Goal: Task Accomplishment & Management: Manage account settings

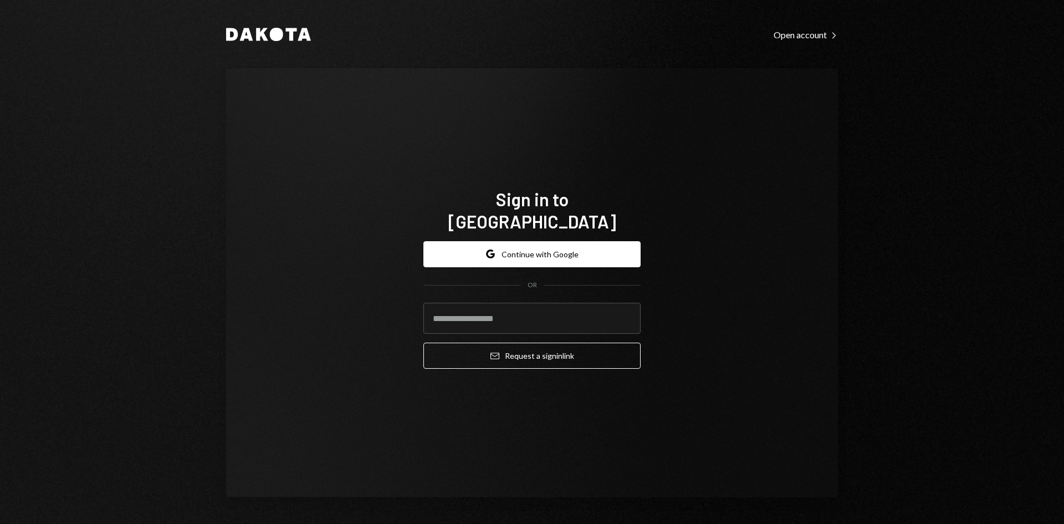
type input "**********"
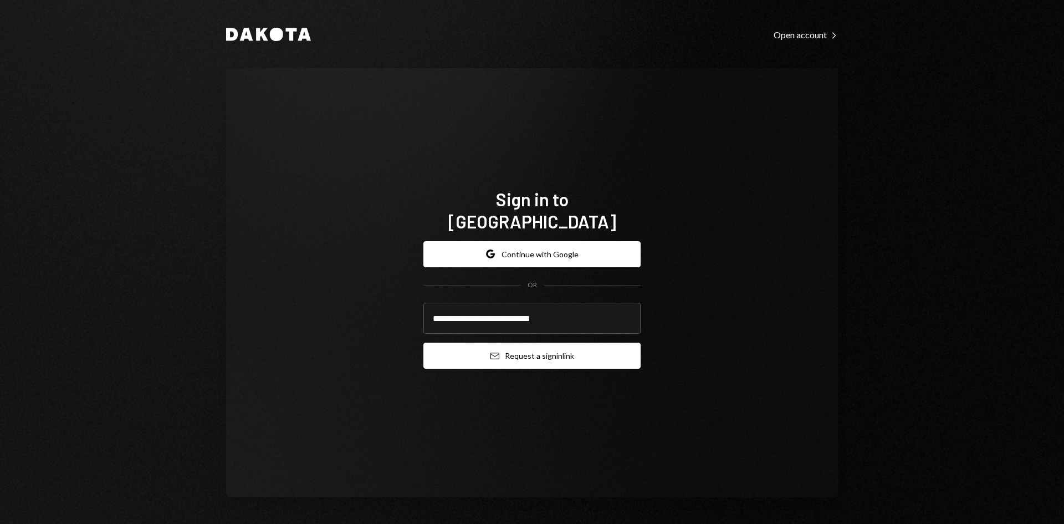
click at [546, 350] on button "Email Request a sign in link" at bounding box center [531, 355] width 217 height 26
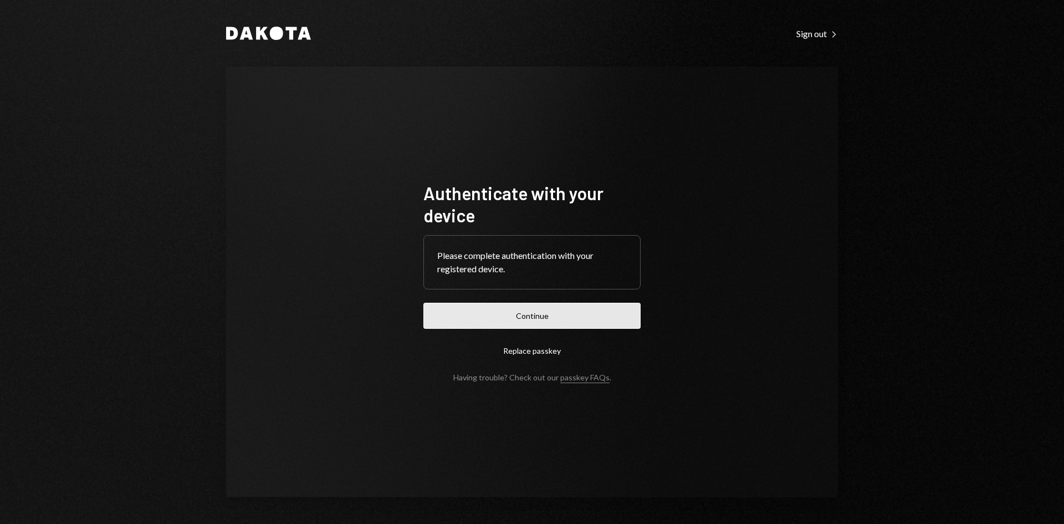
click at [557, 313] on button "Continue" at bounding box center [531, 316] width 217 height 26
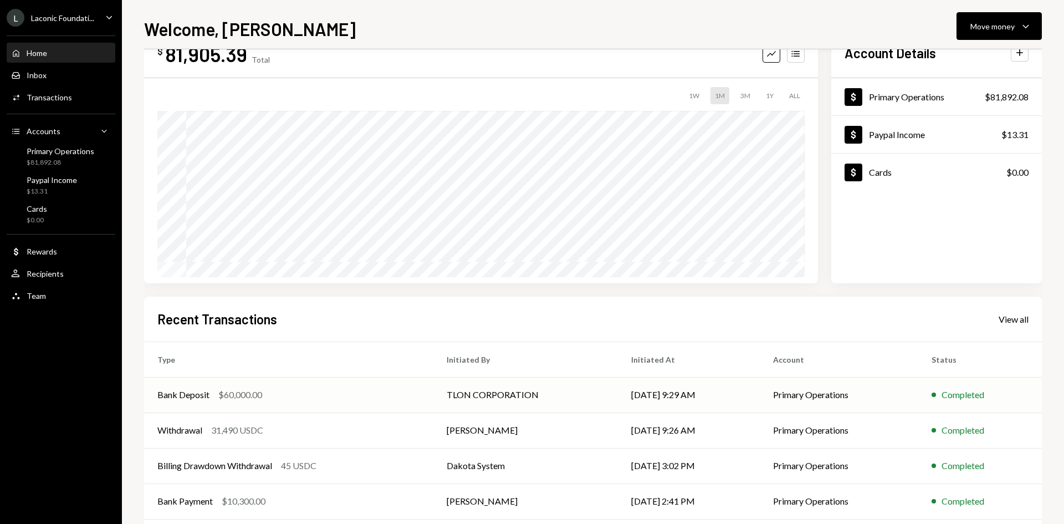
scroll to position [55, 0]
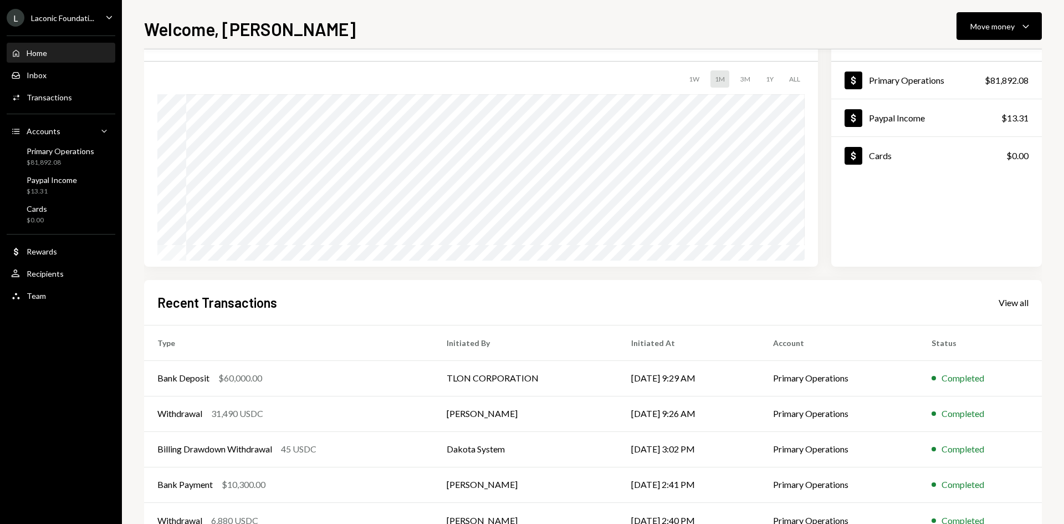
click at [101, 19] on div "L Laconic Foundati... Caret Down" at bounding box center [61, 18] width 122 height 18
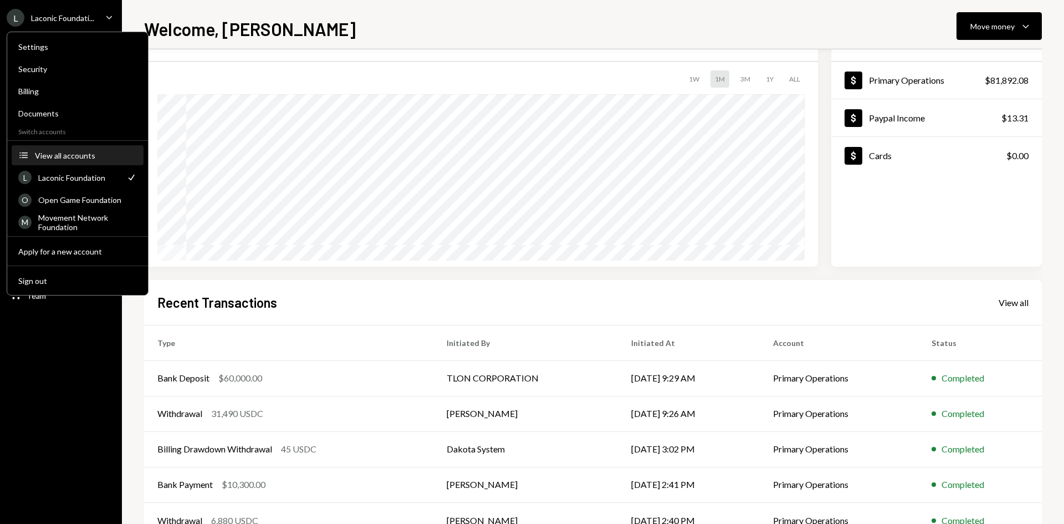
click at [74, 149] on button "Accounts View all accounts" at bounding box center [78, 156] width 132 height 20
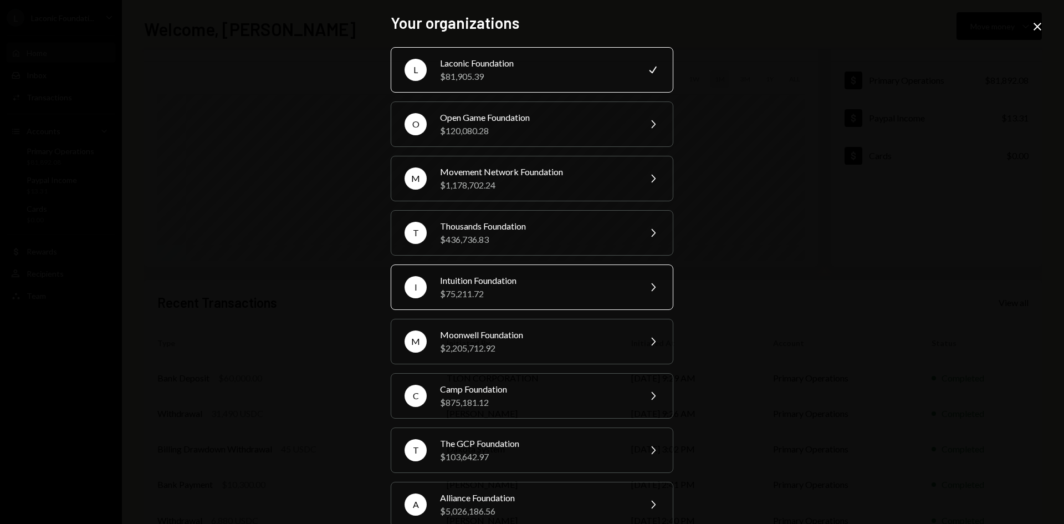
click at [560, 291] on div "$75,211.72" at bounding box center [536, 293] width 193 height 13
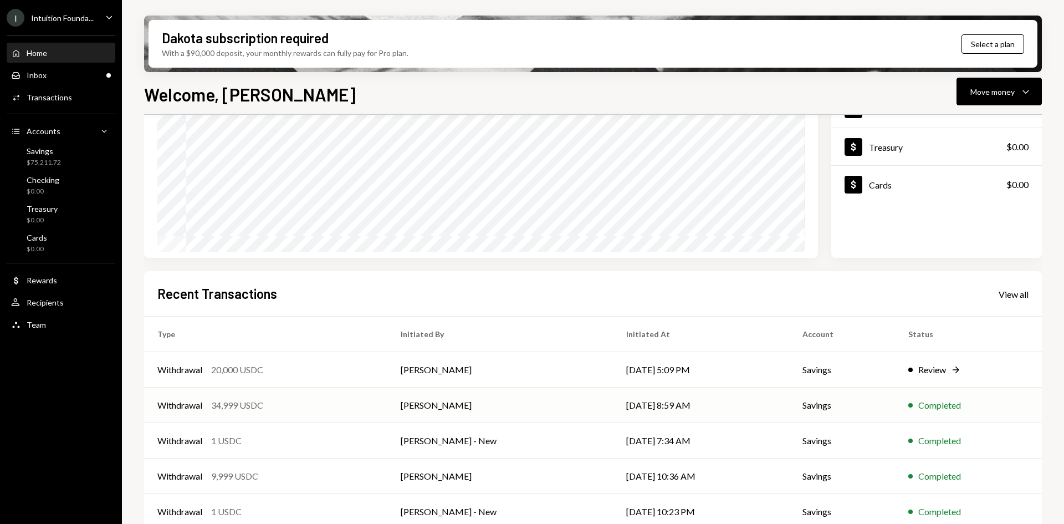
scroll to position [145, 0]
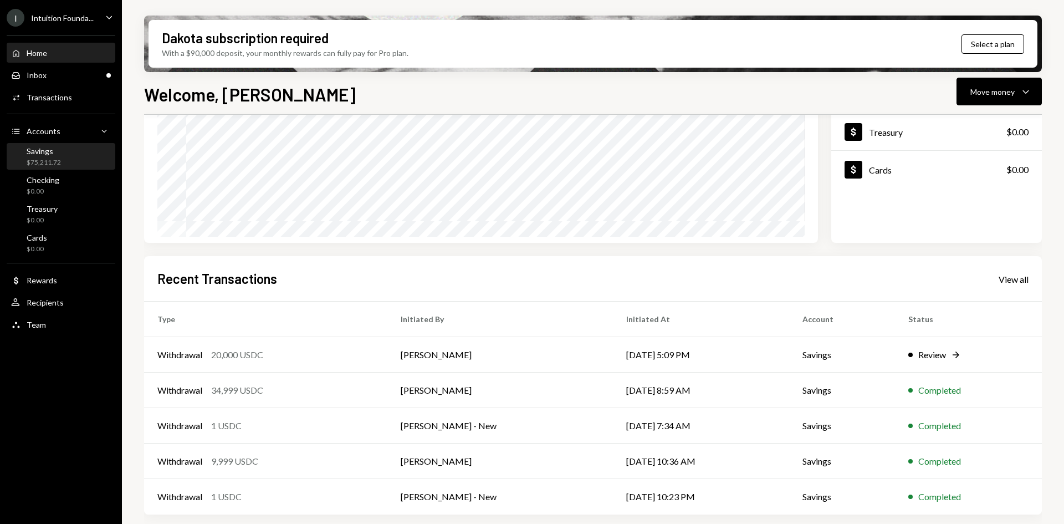
click at [60, 154] on div "Savings" at bounding box center [44, 150] width 34 height 9
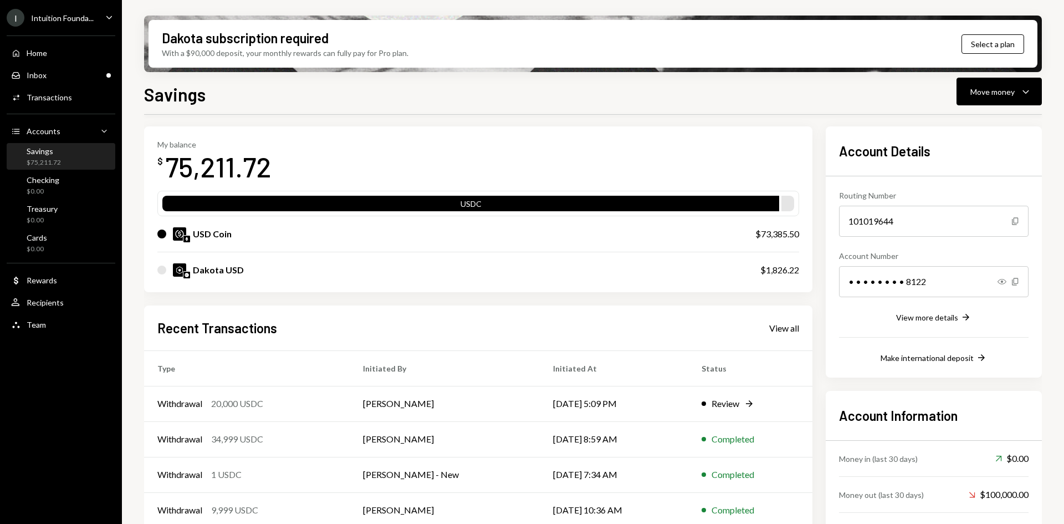
scroll to position [89, 0]
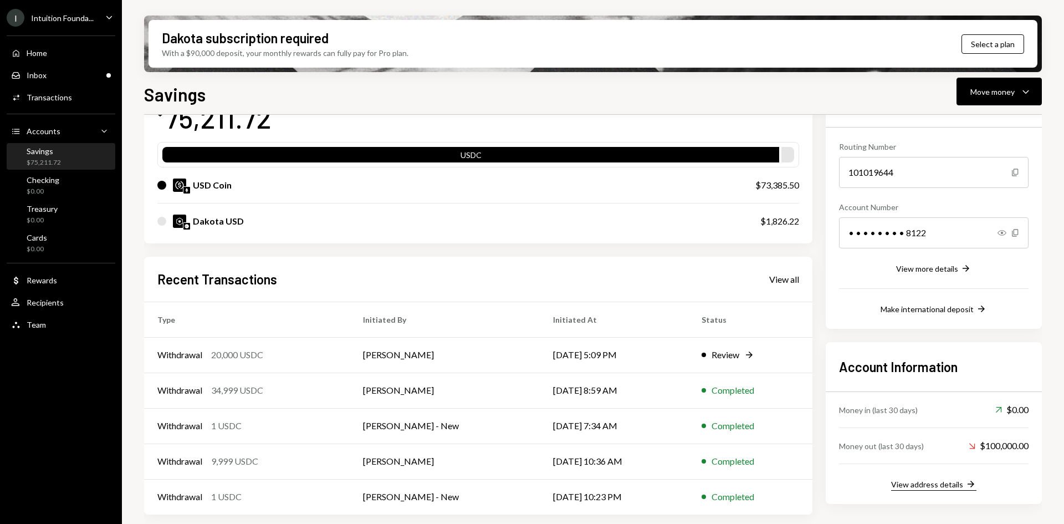
click at [951, 487] on div "View address details" at bounding box center [927, 483] width 72 height 9
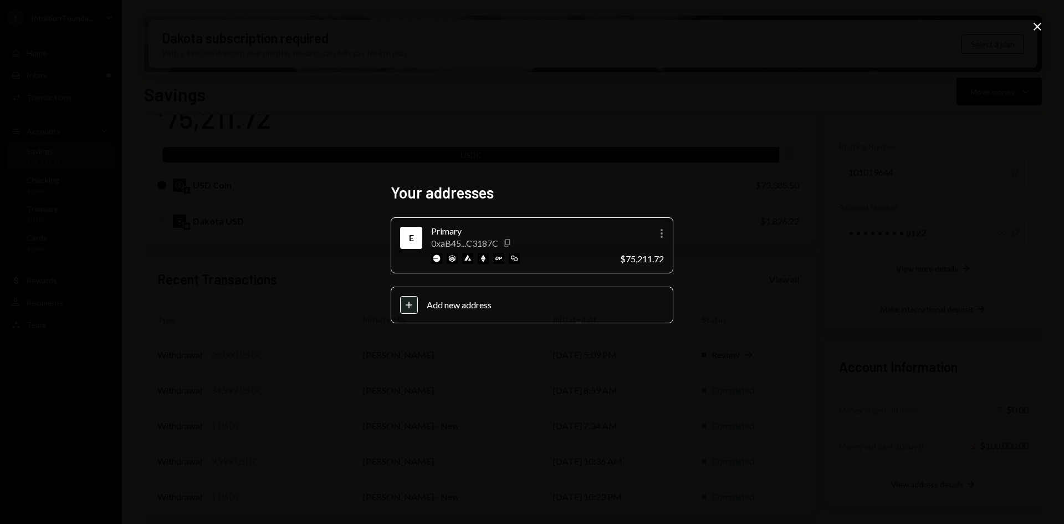
click at [505, 242] on icon "Copy" at bounding box center [507, 242] width 9 height 9
click at [960, 73] on div "Your addresses E Primary 0xaB45...C3187C Copy More $75,211.72 Plus Add new addr…" at bounding box center [532, 262] width 1064 height 524
click at [1037, 25] on icon "Close" at bounding box center [1037, 26] width 13 height 13
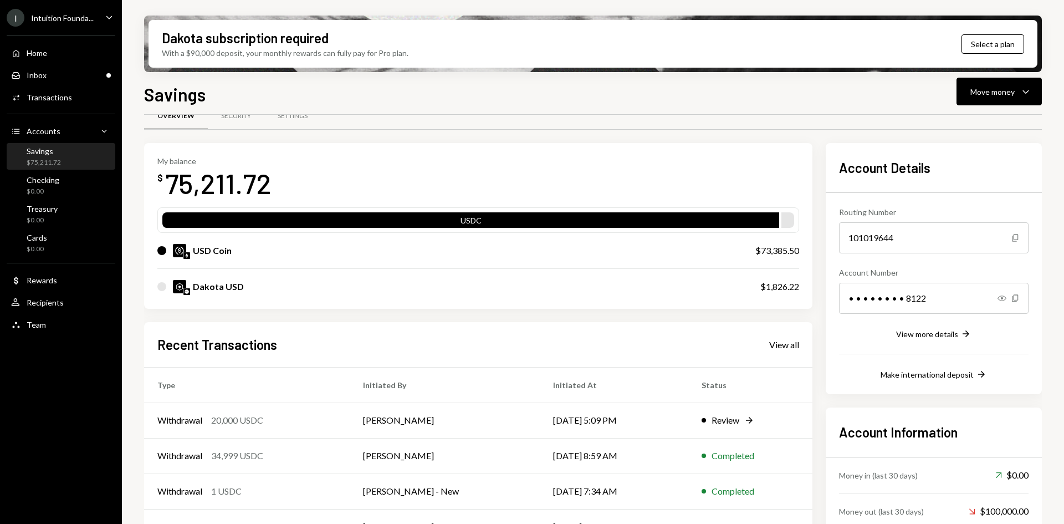
scroll to position [0, 0]
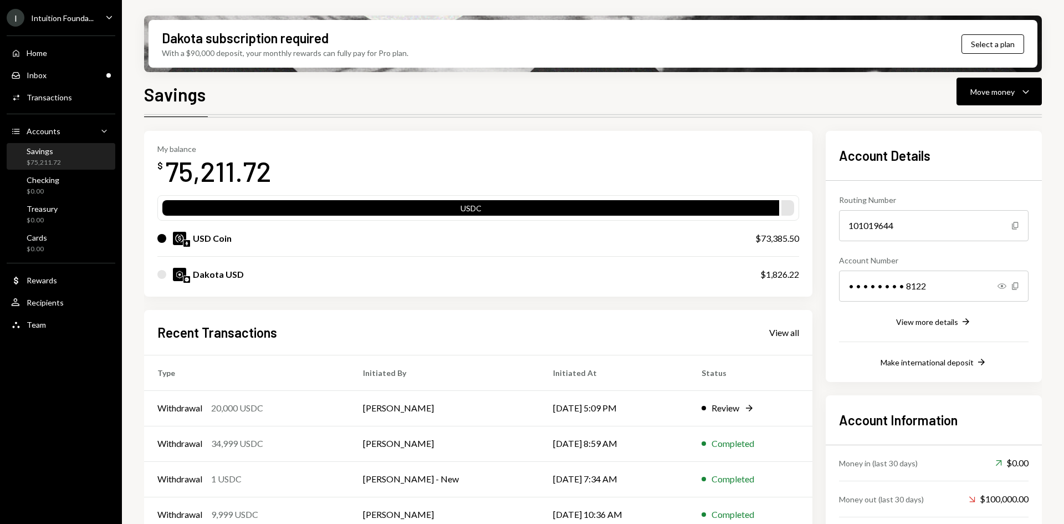
scroll to position [55, 0]
